Goal: Task Accomplishment & Management: Use online tool/utility

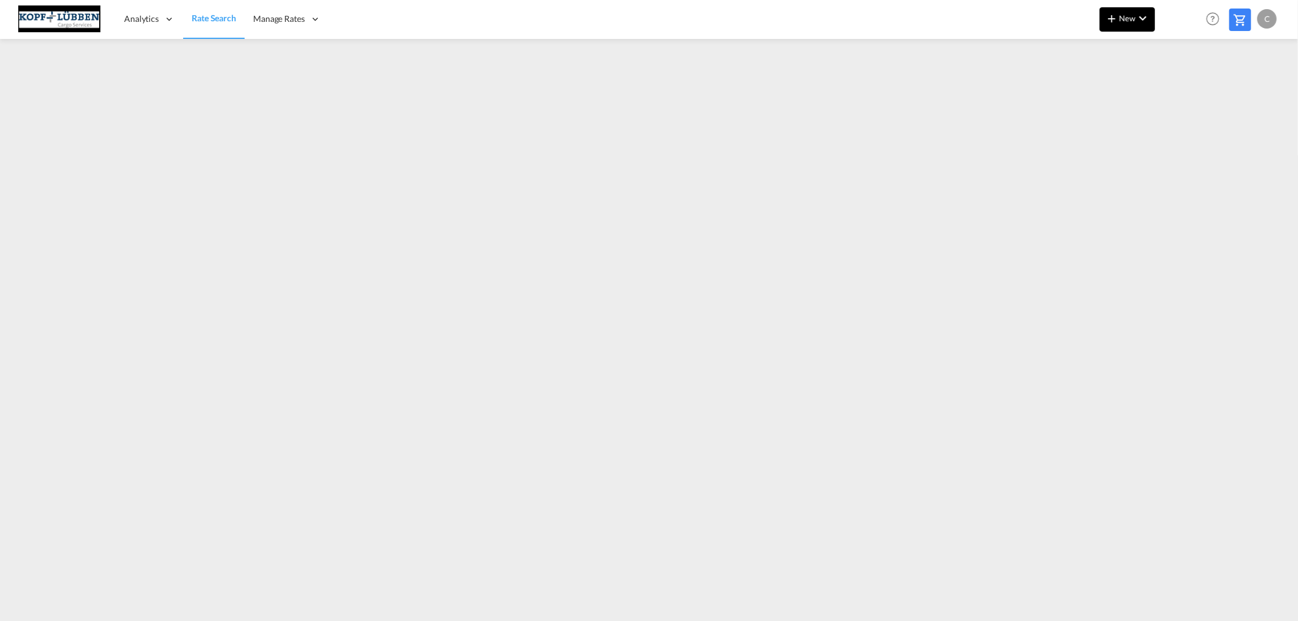
click at [1133, 19] on span "New" at bounding box center [1128, 18] width 46 height 10
click at [1179, 90] on span "Ratesheet" at bounding box center [1177, 91] width 13 height 24
click at [1122, 13] on span "New" at bounding box center [1128, 18] width 46 height 10
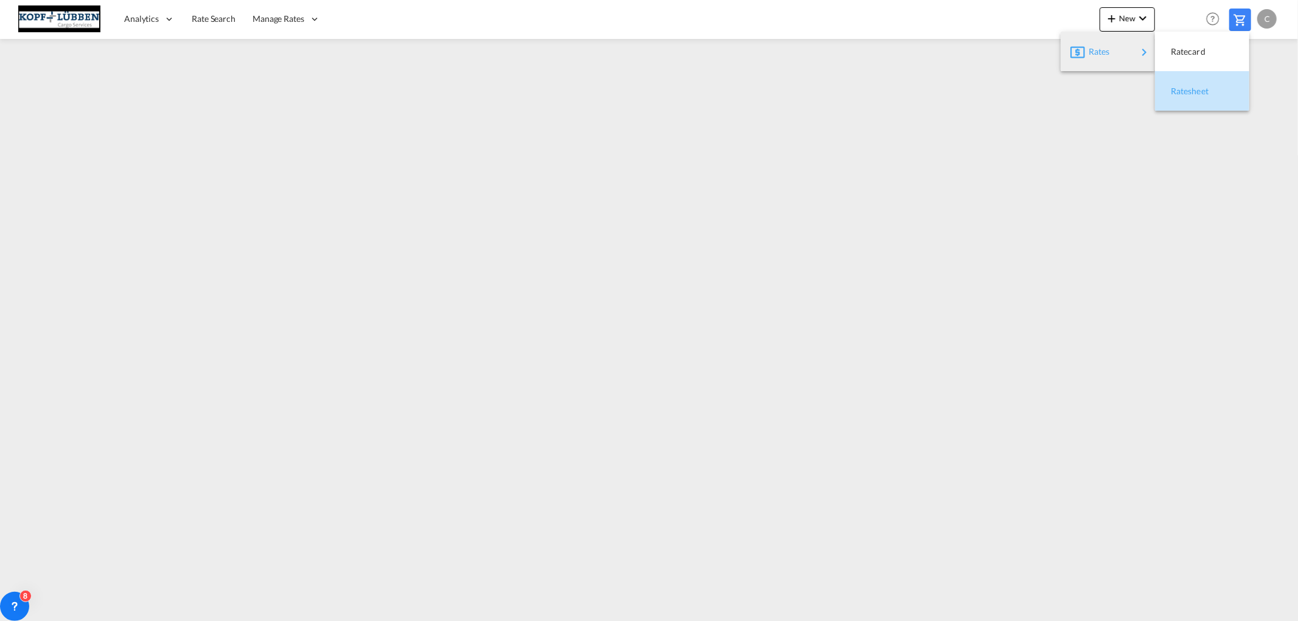
click at [1184, 89] on span "Ratesheet" at bounding box center [1177, 91] width 13 height 24
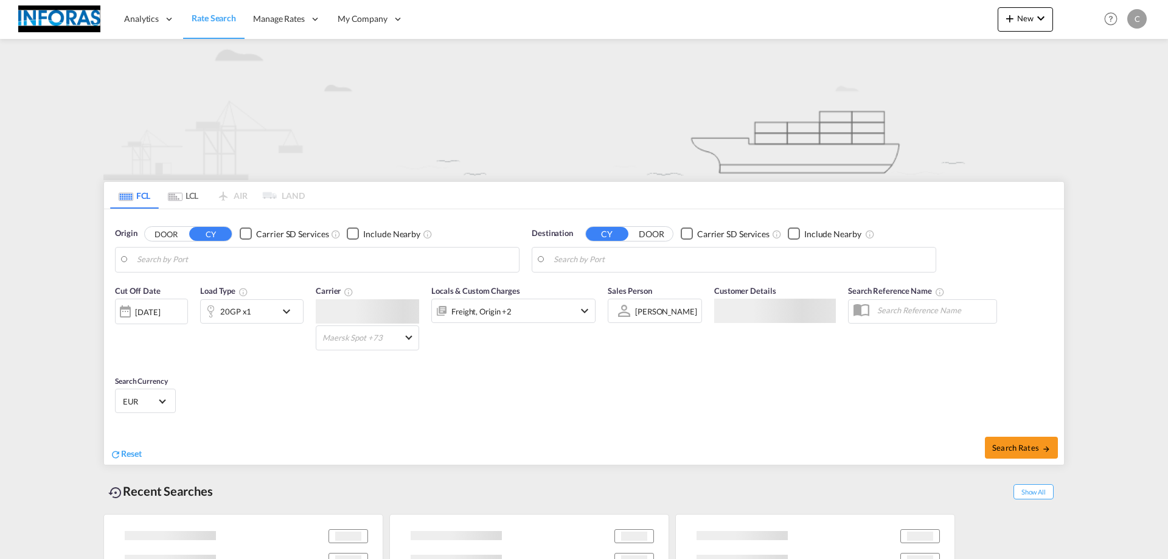
type input "[GEOGRAPHIC_DATA], [GEOGRAPHIC_DATA]"
type input "[GEOGRAPHIC_DATA], ZADUR"
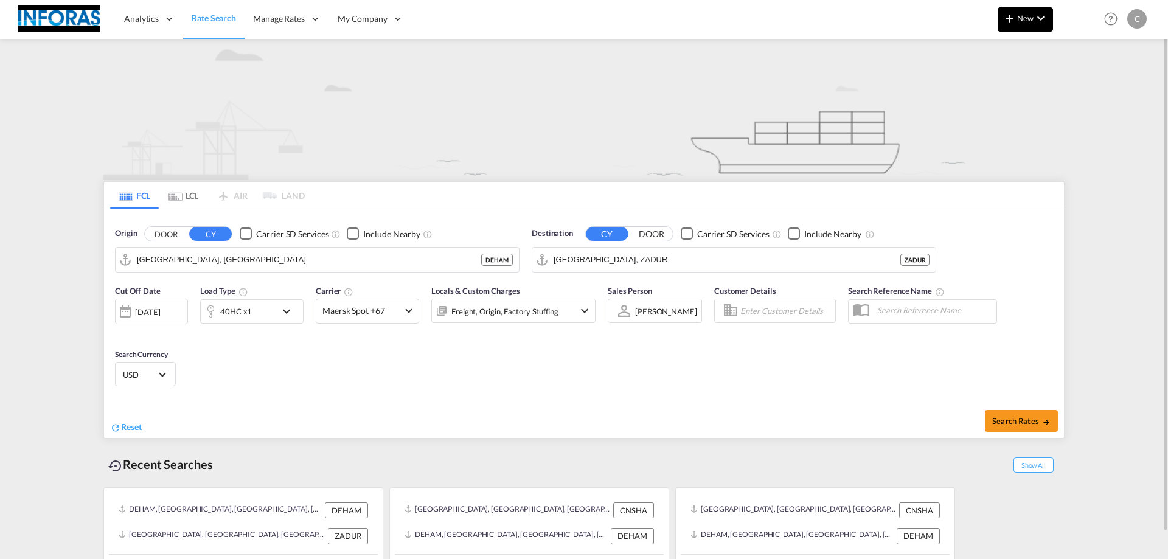
click at [1013, 24] on md-icon "icon-plus 400-fg" at bounding box center [1010, 18] width 15 height 15
click at [1080, 87] on span "Ratesheet" at bounding box center [1075, 91] width 13 height 24
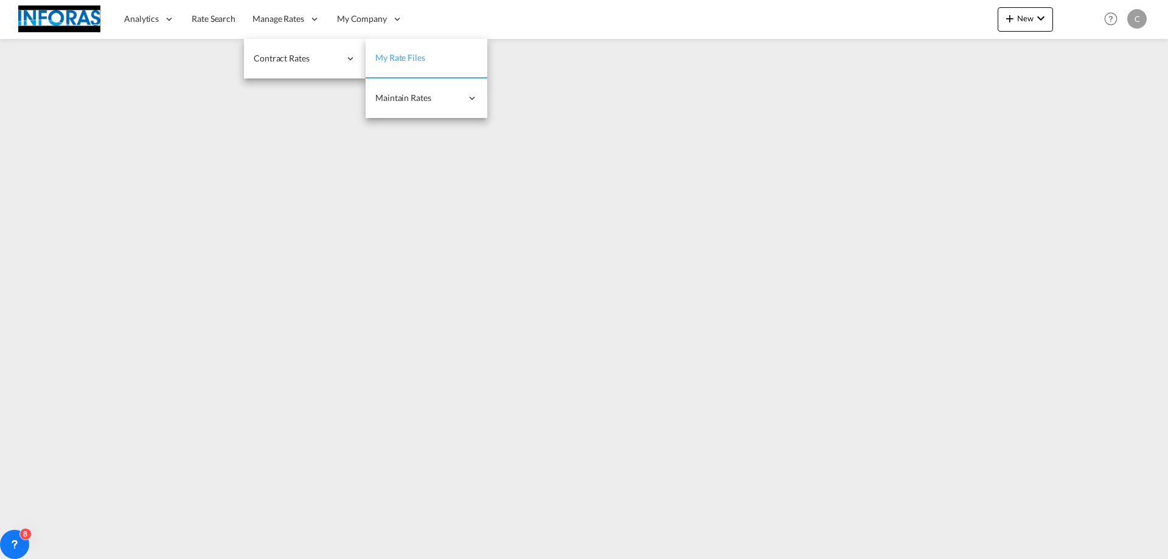
click at [397, 54] on span "My Rate Files" at bounding box center [400, 57] width 50 height 10
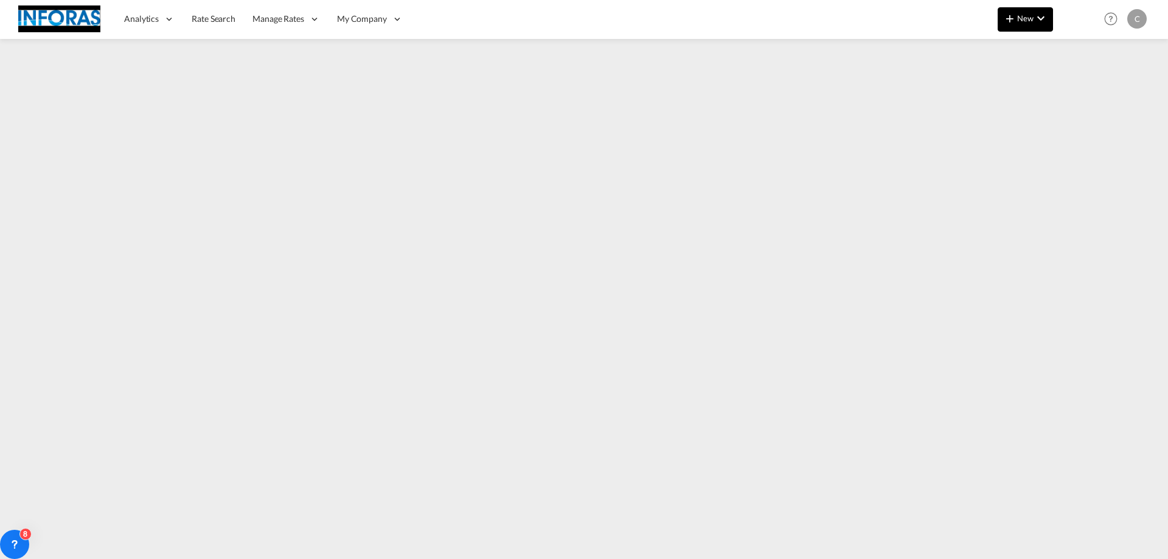
click at [1027, 21] on span "New" at bounding box center [1026, 18] width 46 height 10
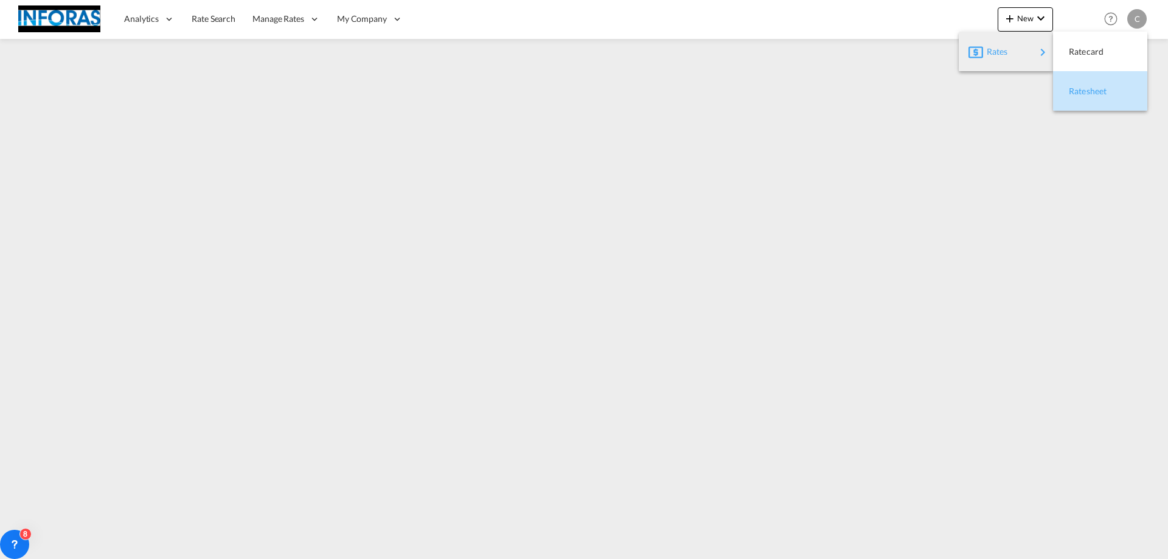
click at [1092, 96] on div "Ratesheet" at bounding box center [1091, 91] width 45 height 30
